Goal: Task Accomplishment & Management: Complete application form

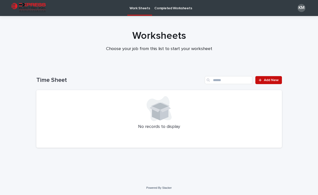
click at [275, 80] on span "Add New" at bounding box center [271, 80] width 15 height 4
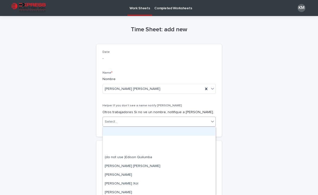
click at [131, 123] on div "Select..." at bounding box center [156, 122] width 106 height 8
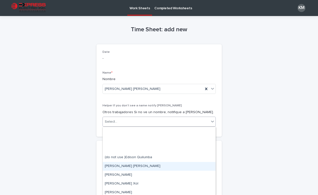
click at [130, 167] on div "[PERSON_NAME] [PERSON_NAME]" at bounding box center [159, 166] width 113 height 9
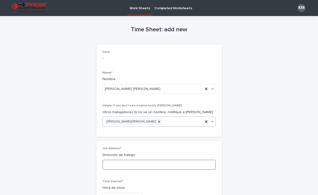
click at [129, 165] on input at bounding box center [158, 165] width 113 height 10
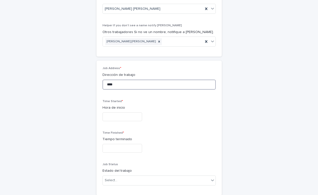
scroll to position [98, 0]
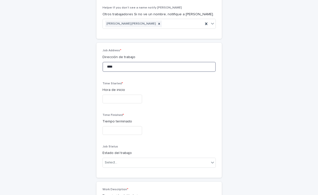
type input "****"
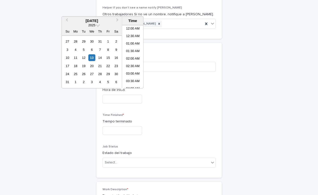
click at [119, 101] on input "text" at bounding box center [122, 99] width 40 height 9
click at [93, 60] on div "13" at bounding box center [91, 57] width 7 height 7
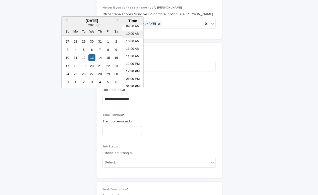
click at [133, 33] on li "10:00 AM" at bounding box center [132, 35] width 21 height 8
type input "**********"
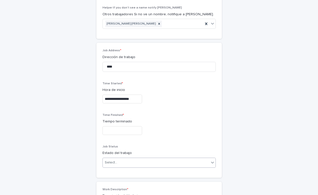
click at [119, 166] on div "Select..." at bounding box center [156, 163] width 106 height 8
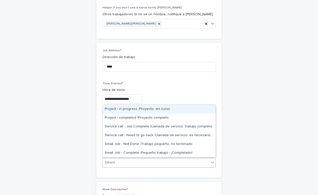
click at [127, 109] on div "Project - in progress /Proyecto -en curso" at bounding box center [159, 109] width 113 height 9
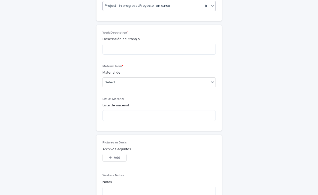
scroll to position [260, 0]
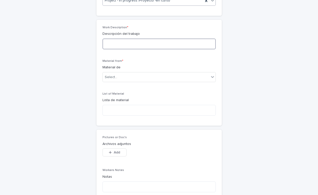
click at [130, 43] on textarea at bounding box center [158, 44] width 113 height 11
type textarea "****"
click at [124, 83] on div "Material from * Material de Select..." at bounding box center [158, 72] width 113 height 27
click at [124, 77] on div "Select..." at bounding box center [156, 77] width 106 height 8
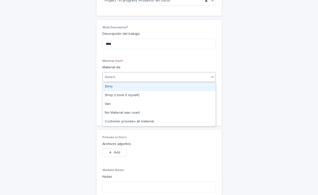
click at [123, 88] on div "Zevy" at bounding box center [159, 86] width 113 height 9
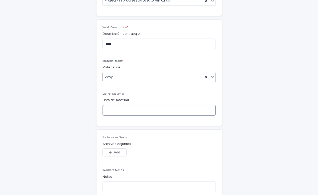
click at [122, 108] on textarea at bounding box center [158, 110] width 113 height 11
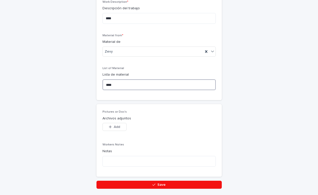
scroll to position [318, 0]
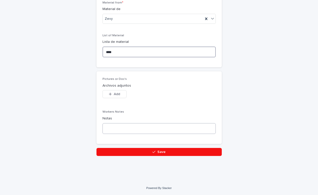
type textarea "****"
click at [120, 133] on textarea at bounding box center [158, 128] width 113 height 11
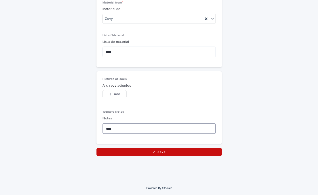
type textarea "****"
click at [123, 150] on button "Save" at bounding box center [158, 152] width 125 height 8
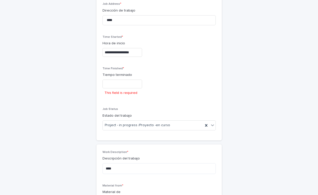
scroll to position [93, 0]
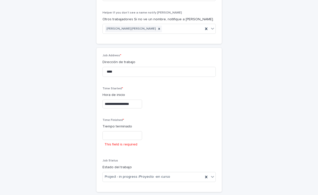
click at [120, 133] on input "text" at bounding box center [122, 135] width 40 height 9
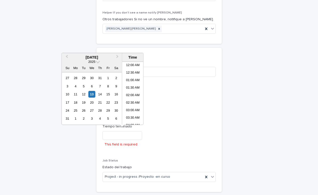
scroll to position [145, 0]
click at [100, 102] on div "21" at bounding box center [99, 102] width 7 height 7
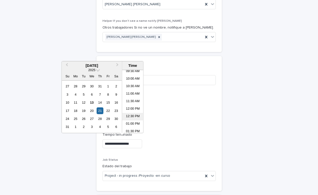
click at [131, 118] on li "12:30 PM" at bounding box center [132, 117] width 21 height 8
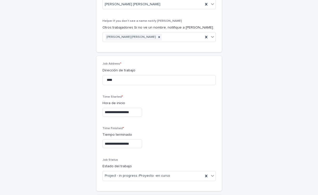
type input "**********"
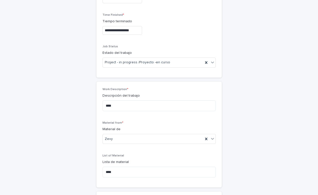
scroll to position [318, 0]
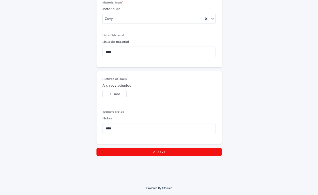
click at [129, 152] on button "Save" at bounding box center [158, 152] width 125 height 8
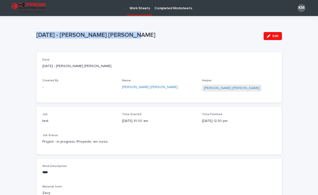
drag, startPoint x: 130, startPoint y: 36, endPoint x: 33, endPoint y: 38, distance: 97.4
click at [33, 38] on div "Loading... Saving… Loading... Saving… [DATE] - [PERSON_NAME] [PERSON_NAME] Edit…" at bounding box center [159, 176] width 318 height 320
copy p "[DATE] - [PERSON_NAME] [PERSON_NAME]"
